Goal: Task Accomplishment & Management: Complete application form

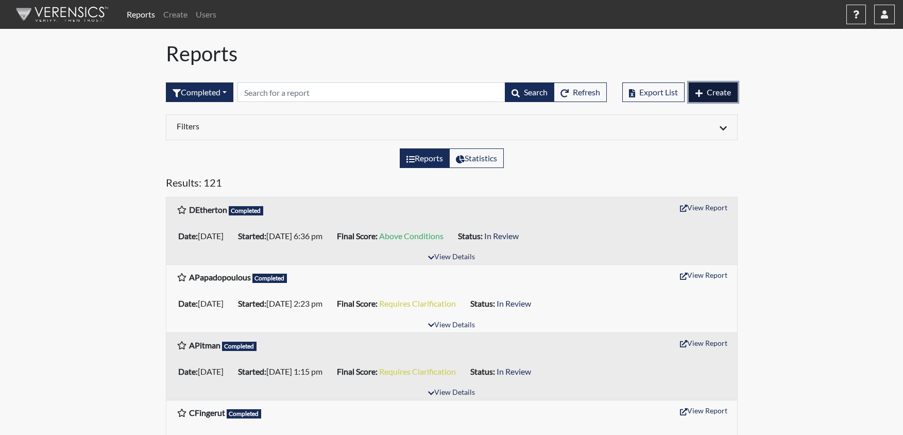
click at [709, 94] on span "Create" at bounding box center [719, 92] width 24 height 10
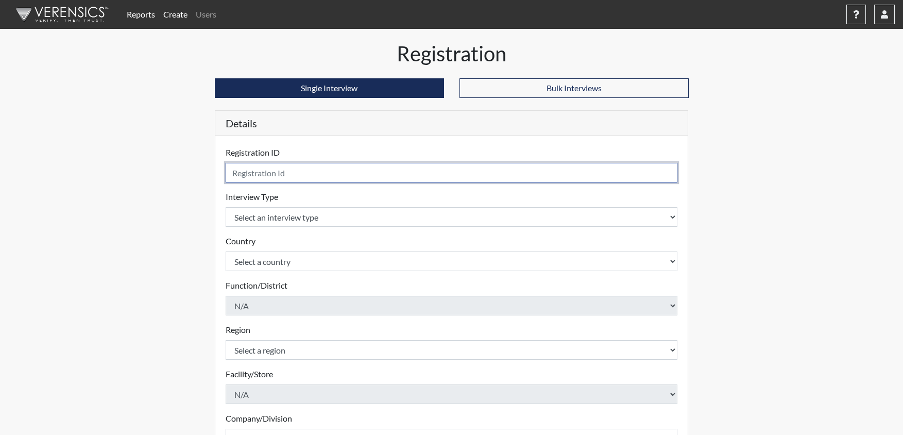
click at [420, 166] on input "text" at bounding box center [452, 173] width 452 height 20
type input "GOprisiu"
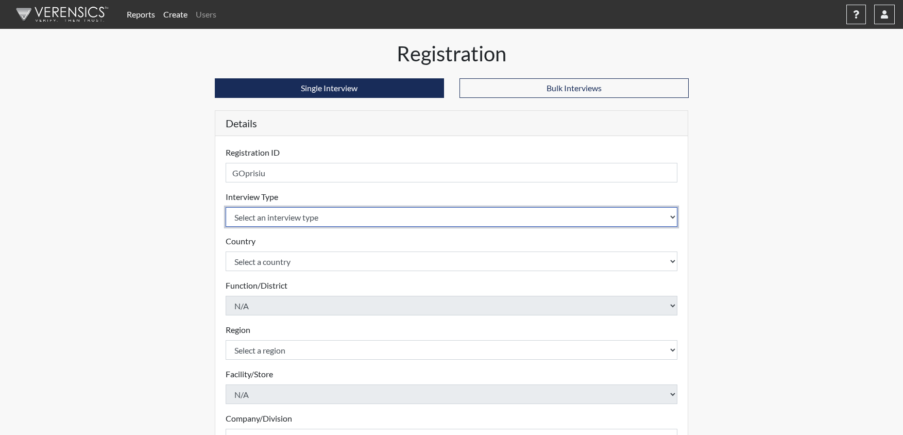
click at [378, 221] on select "Select an interview type Pre-Employment" at bounding box center [452, 217] width 452 height 20
select select "c2470aee-a530-11ea-a930-026c882af335"
click at [226, 207] on select "Select an interview type Pre-Employment" at bounding box center [452, 217] width 452 height 20
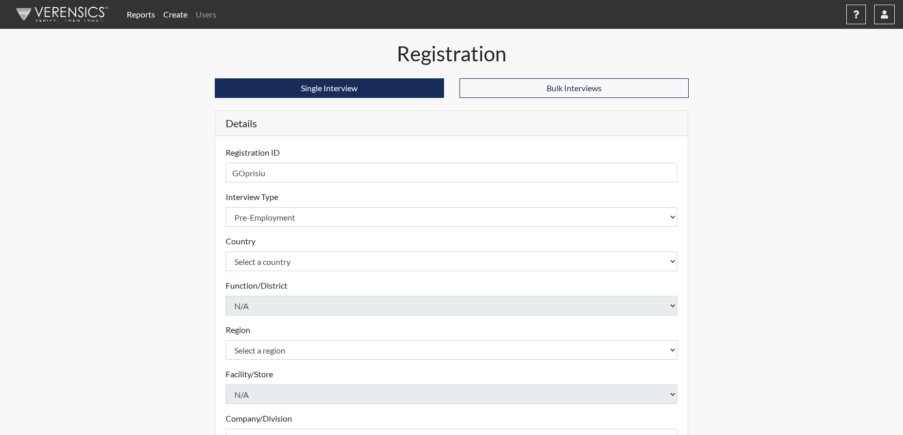
drag, startPoint x: 128, startPoint y: 67, endPoint x: 324, endPoint y: 138, distance: 207.6
click at [128, 67] on div "Reports Create Users Help Center × Verensics Best Practices How to successfully…" at bounding box center [451, 290] width 903 height 580
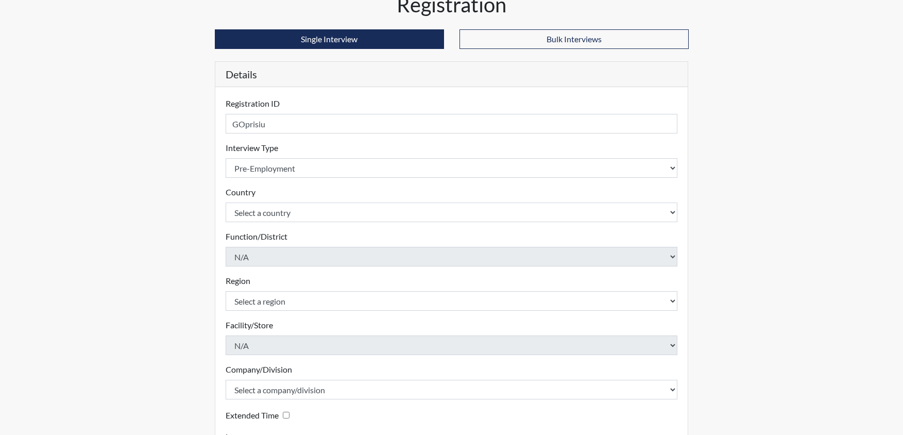
scroll to position [145, 0]
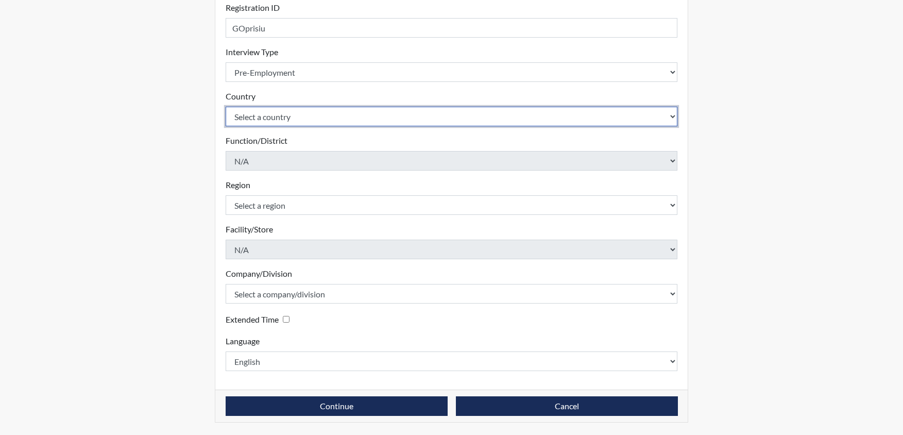
click at [286, 122] on select "Select a country [GEOGRAPHIC_DATA] [GEOGRAPHIC_DATA]" at bounding box center [452, 117] width 452 height 20
select select "united-states-of-[GEOGRAPHIC_DATA]"
click at [226, 107] on select "Select a country [GEOGRAPHIC_DATA] [GEOGRAPHIC_DATA]" at bounding box center [452, 117] width 452 height 20
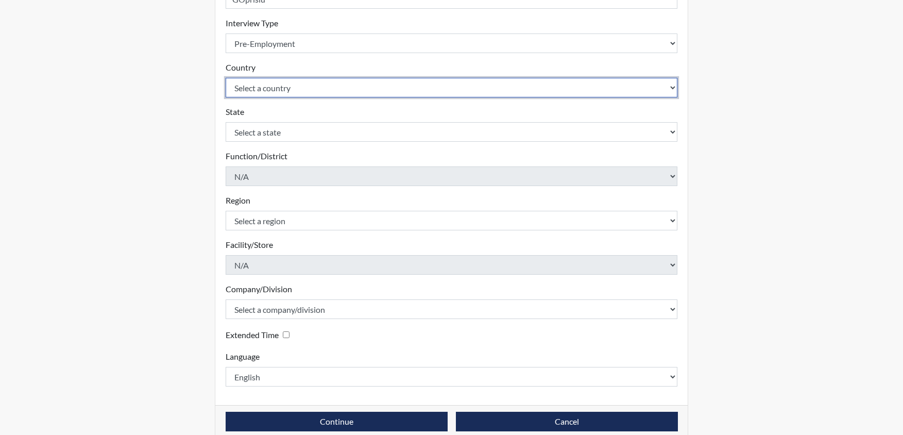
scroll to position [189, 0]
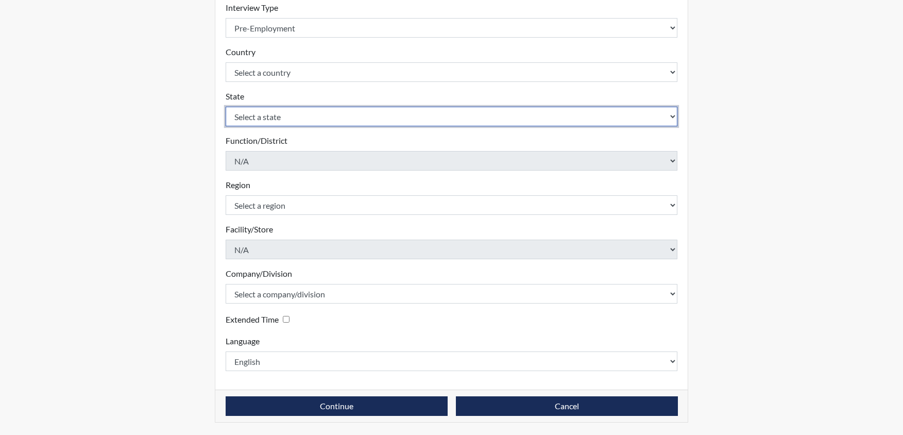
drag, startPoint x: 244, startPoint y: 115, endPoint x: 257, endPoint y: 119, distance: 13.5
click at [244, 115] on select "Select a state [US_STATE] [US_STATE] [US_STATE] [US_STATE] [US_STATE] [US_STATE…" at bounding box center [452, 117] width 452 height 20
select select "OH"
click at [226, 107] on select "Select a state [US_STATE] [US_STATE] [US_STATE] [US_STATE] [US_STATE] [US_STATE…" at bounding box center [452, 117] width 452 height 20
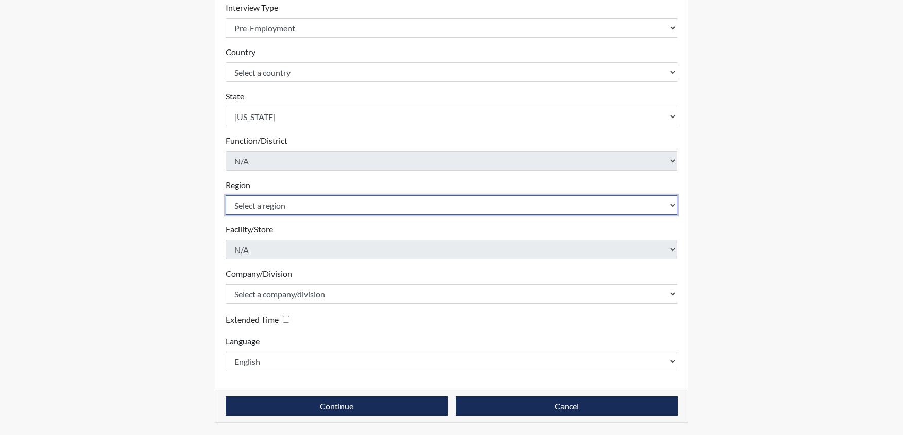
click at [307, 202] on select "Select a region [GEOGRAPHIC_DATA]" at bounding box center [452, 205] width 452 height 20
select select "d73e6870-864b-4b2f-a342-3d2bbe351c20"
click at [226, 195] on select "Select a region [GEOGRAPHIC_DATA]" at bounding box center [452, 205] width 452 height 20
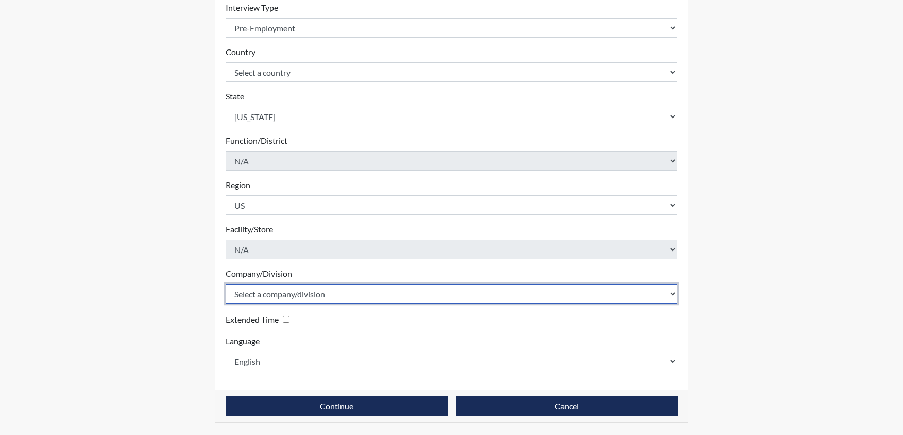
click at [337, 292] on select "Select a company/division Amuddle EVER Elephant Essay GlendaInc INNER Lionheart…" at bounding box center [452, 294] width 452 height 20
select select "68468a41-46e9-44d3-b2a9-90335604dd97"
click at [226, 284] on select "Select a company/division Amuddle EVER Elephant Essay GlendaInc INNER Lionheart…" at bounding box center [452, 294] width 452 height 20
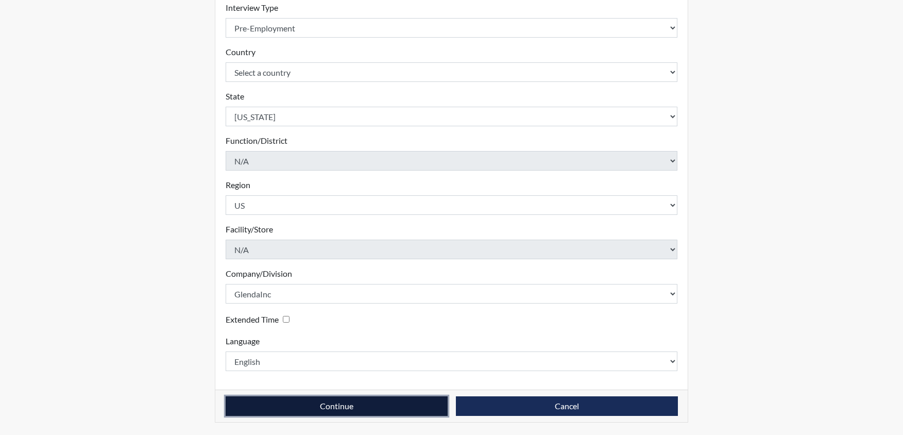
click at [340, 413] on button "Continue" at bounding box center [337, 406] width 222 height 20
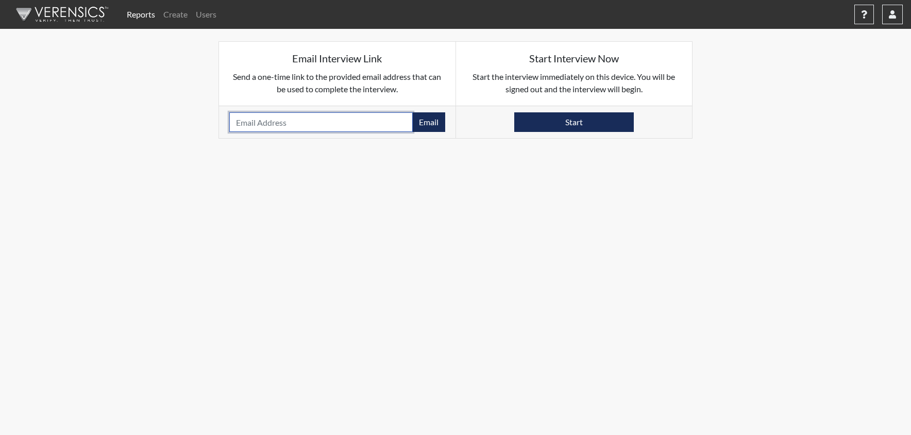
click at [310, 121] on input "email" at bounding box center [320, 122] width 183 height 20
paste input "[EMAIL_ADDRESS][DOMAIN_NAME]"
type input "[EMAIL_ADDRESS][DOMAIN_NAME]"
click at [435, 132] on div "[EMAIL_ADDRESS][DOMAIN_NAME] Email Please provide an email address." at bounding box center [337, 122] width 236 height 32
click at [419, 118] on button "Email" at bounding box center [428, 122] width 33 height 20
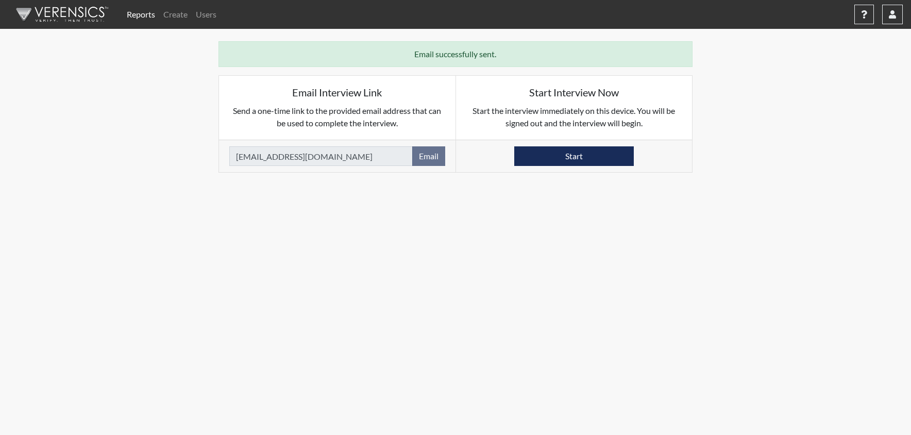
click at [136, 14] on link "Reports" at bounding box center [141, 14] width 37 height 21
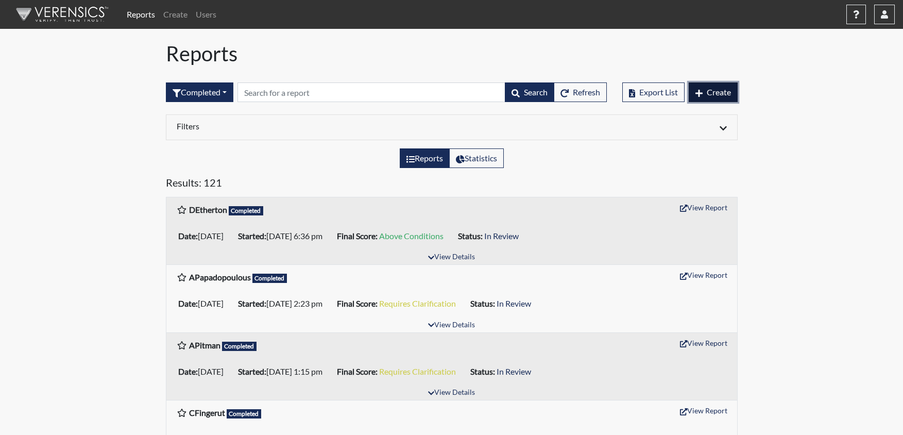
click at [712, 95] on span "Create" at bounding box center [719, 92] width 24 height 10
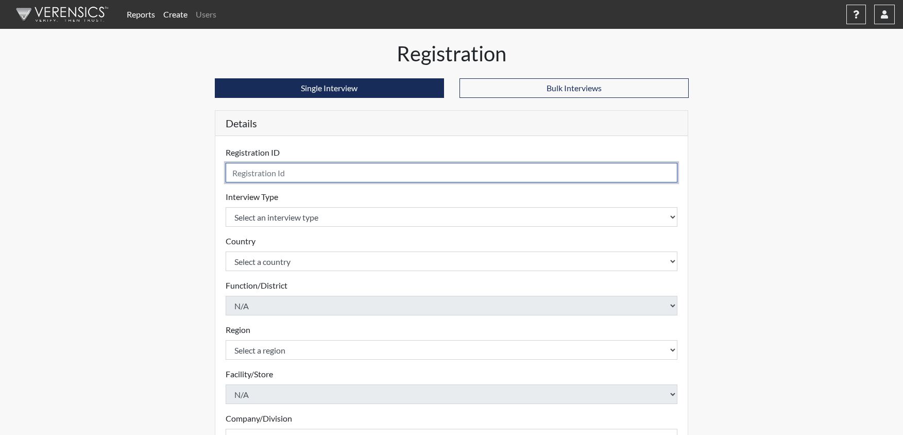
click at [415, 177] on input "text" at bounding box center [452, 173] width 452 height 20
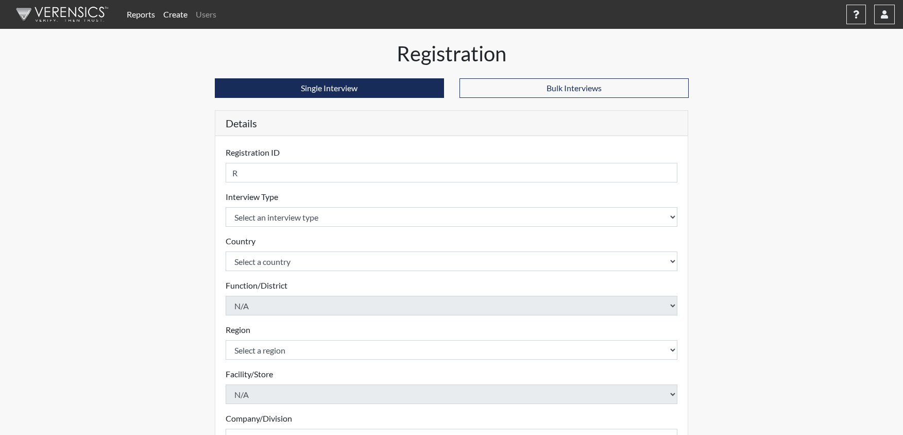
drag, startPoint x: 742, startPoint y: 297, endPoint x: 494, endPoint y: 201, distance: 266.7
click at [741, 293] on div "Registration Single Interview Bulk Interviews Details Registration ID R Please …" at bounding box center [451, 310] width 587 height 538
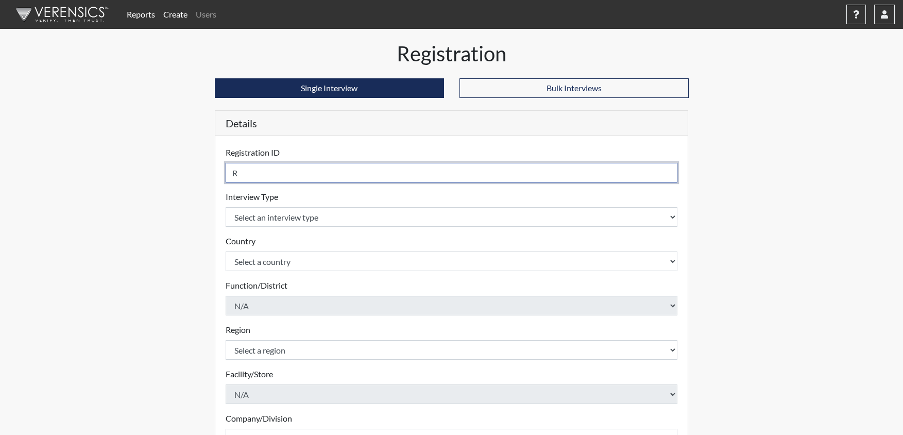
drag, startPoint x: 314, startPoint y: 168, endPoint x: 316, endPoint y: 179, distance: 10.9
click at [314, 169] on input "R" at bounding box center [452, 173] width 452 height 20
type input "RVadapalli"
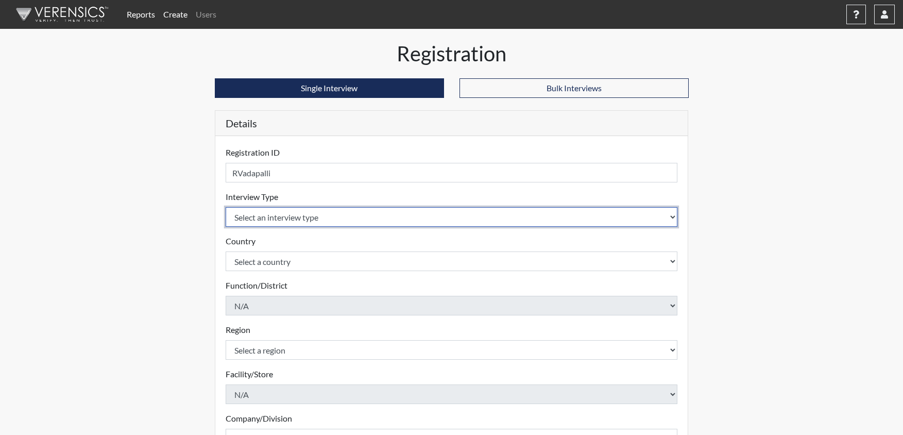
click at [320, 223] on select "Select an interview type Pre-Employment" at bounding box center [452, 217] width 452 height 20
select select "c2470aee-a530-11ea-a930-026c882af335"
click at [226, 207] on select "Select an interview type Pre-Employment" at bounding box center [452, 217] width 452 height 20
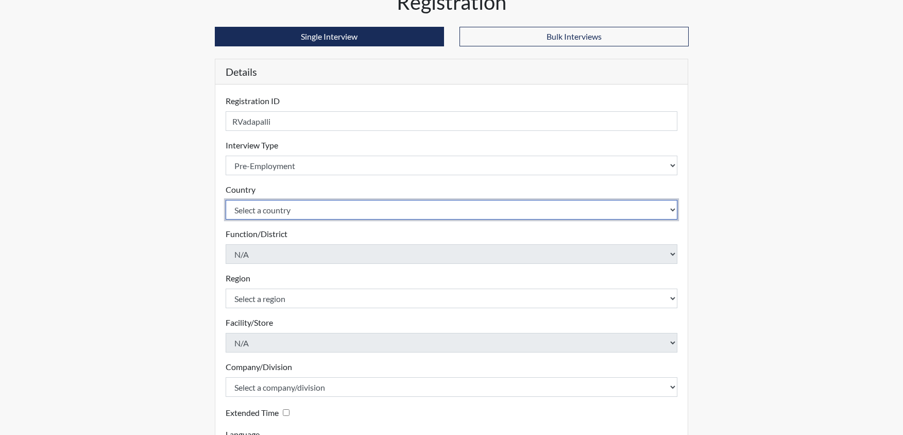
click at [336, 204] on select "Select a country [GEOGRAPHIC_DATA] [GEOGRAPHIC_DATA]" at bounding box center [452, 210] width 452 height 20
select select "united-states-of-[GEOGRAPHIC_DATA]"
click at [226, 200] on select "Select a country [GEOGRAPHIC_DATA] [GEOGRAPHIC_DATA]" at bounding box center [452, 210] width 452 height 20
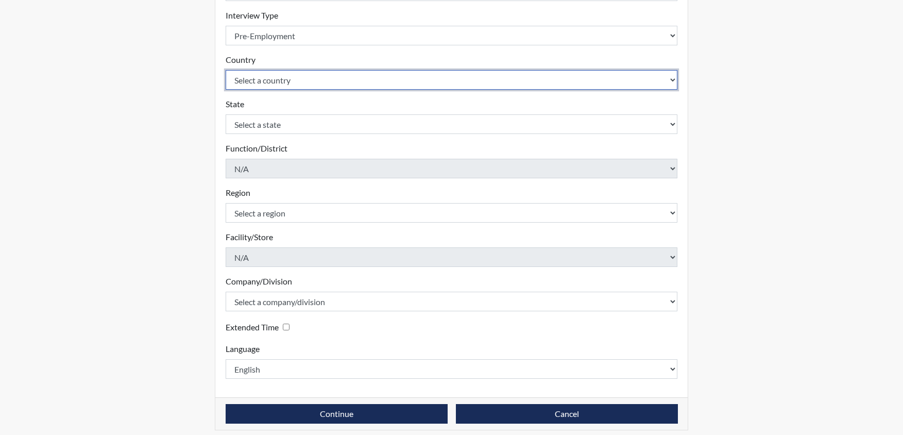
scroll to position [189, 0]
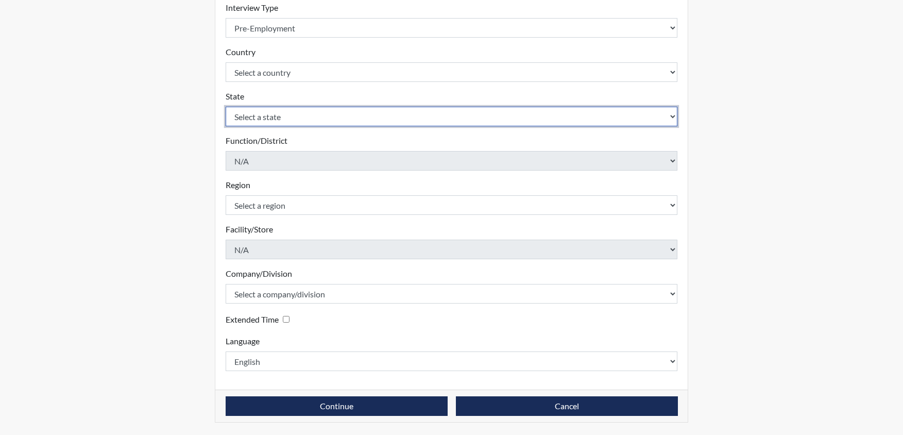
click at [456, 123] on select "Select a state [US_STATE] [US_STATE] [US_STATE] [US_STATE] [US_STATE] [US_STATE…" at bounding box center [452, 117] width 452 height 20
select select "NJ"
click at [226, 107] on select "Select a state [US_STATE] [US_STATE] [US_STATE] [US_STATE] [US_STATE] [US_STATE…" at bounding box center [452, 117] width 452 height 20
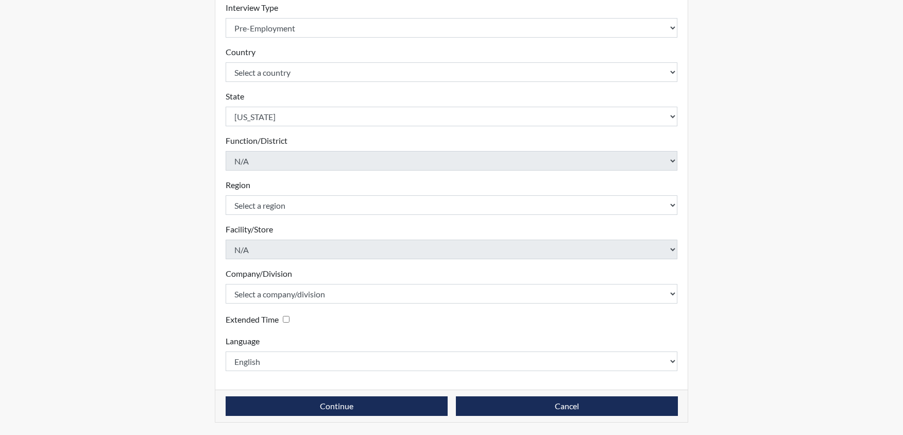
click at [776, 164] on div "Reports Create Users Help Center × Verensics Best Practices How to successfully…" at bounding box center [451, 123] width 903 height 624
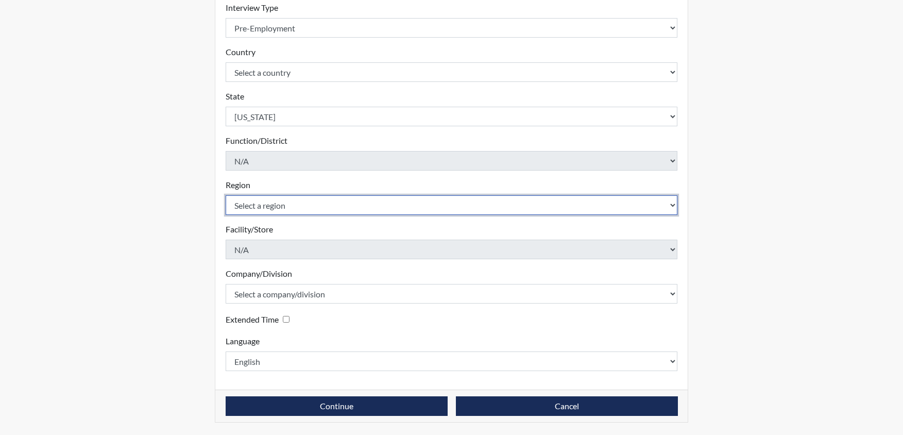
click at [369, 206] on select "Select a region [GEOGRAPHIC_DATA]" at bounding box center [452, 205] width 452 height 20
select select "d73e6870-864b-4b2f-a342-3d2bbe351c20"
click at [226, 195] on select "Select a region [GEOGRAPHIC_DATA]" at bounding box center [452, 205] width 452 height 20
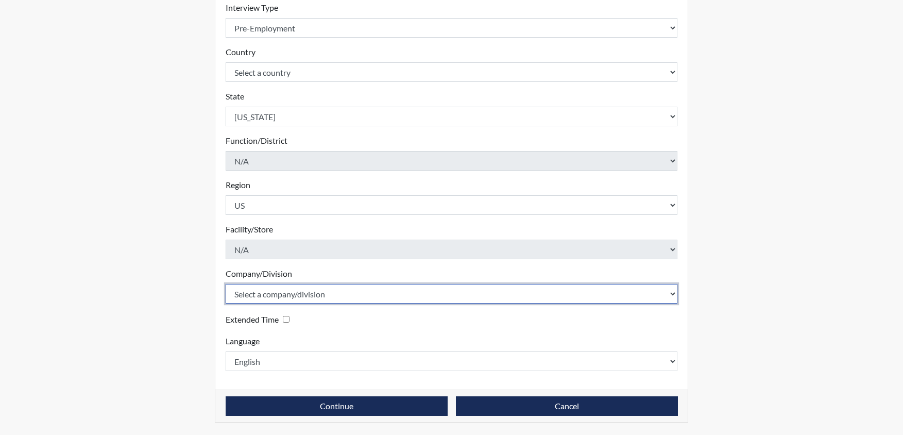
click at [393, 290] on select "Select a company/division Amuddle EVER Elephant Essay GlendaInc INNER Lionheart…" at bounding box center [452, 294] width 452 height 20
select select "68468a41-46e9-44d3-b2a9-90335604dd97"
click at [226, 284] on select "Select a company/division Amuddle EVER Elephant Essay GlendaInc INNER Lionheart…" at bounding box center [452, 294] width 452 height 20
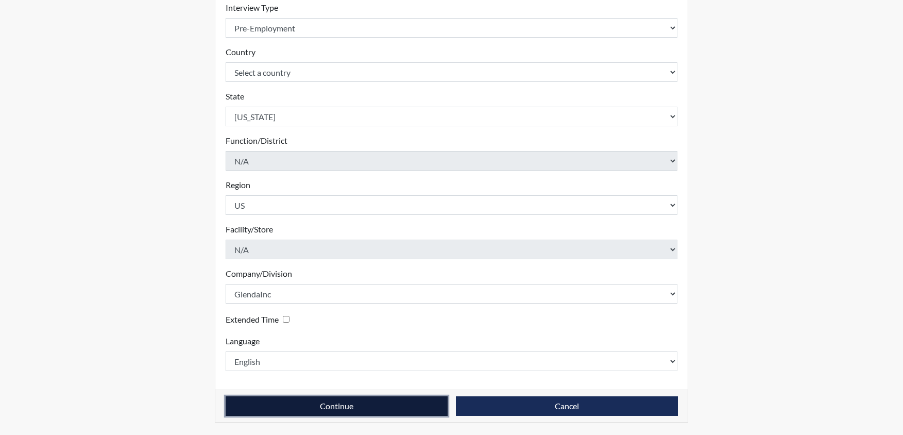
click at [336, 404] on button "Continue" at bounding box center [337, 406] width 222 height 20
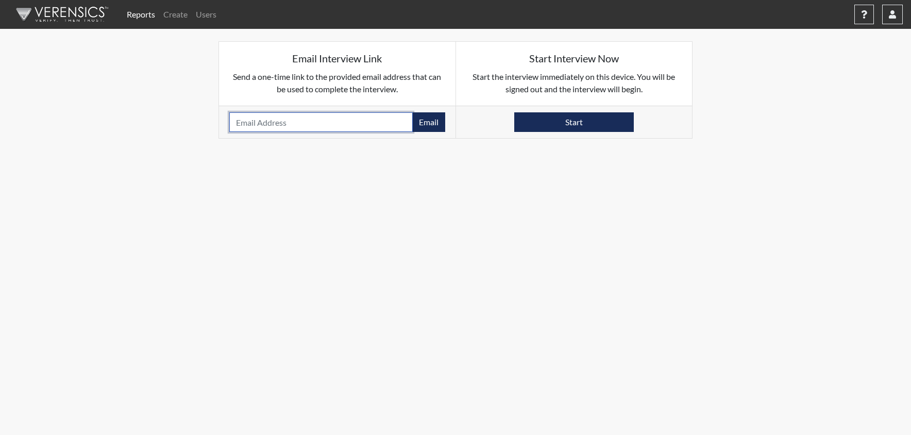
click at [358, 124] on input "email" at bounding box center [320, 122] width 183 height 20
paste input "[EMAIL_ADDRESS][DOMAIN_NAME]"
type input "[EMAIL_ADDRESS][DOMAIN_NAME]"
click at [426, 121] on button "Email" at bounding box center [428, 122] width 33 height 20
